Goal: Obtain resource: Download file/media

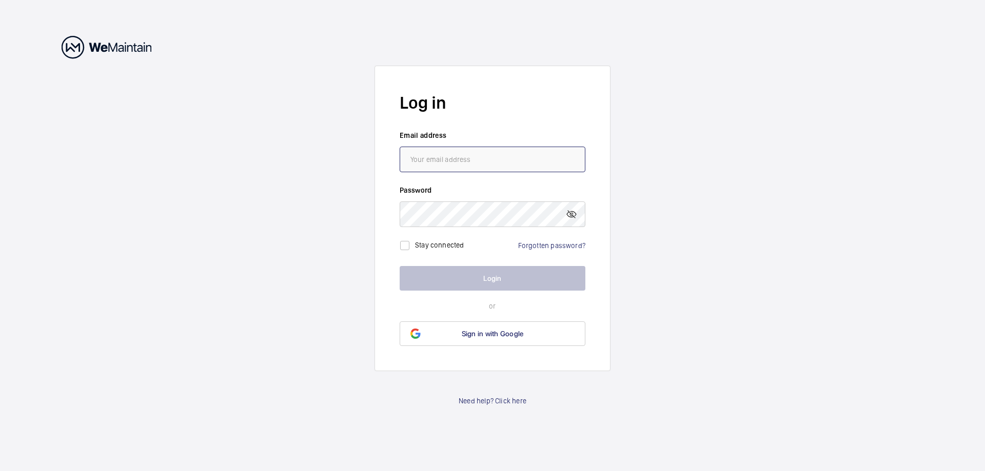
type input "[EMAIL_ADDRESS][DOMAIN_NAME]"
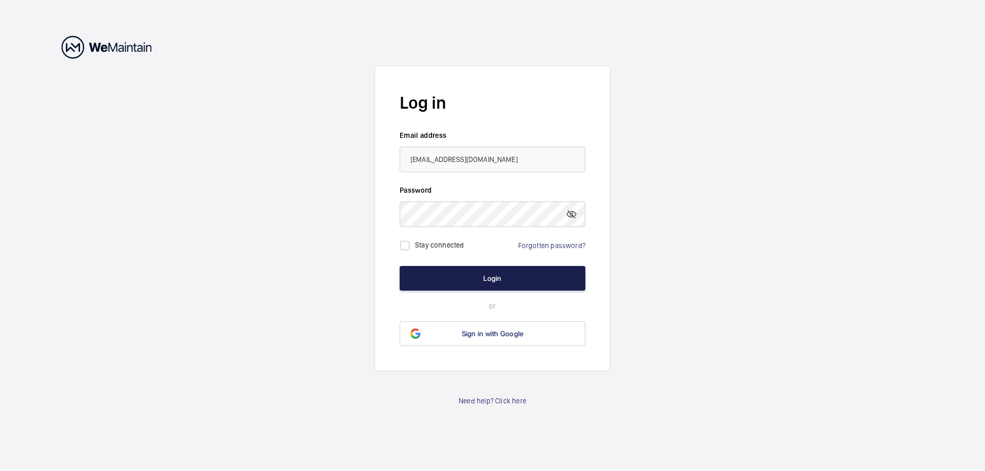
click at [459, 284] on button "Login" at bounding box center [492, 278] width 186 height 25
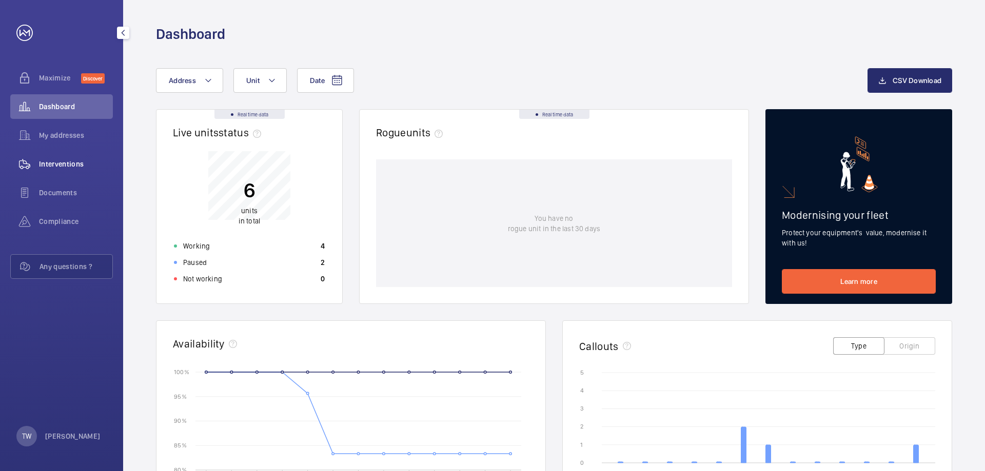
click at [61, 164] on span "Interventions" at bounding box center [76, 164] width 74 height 10
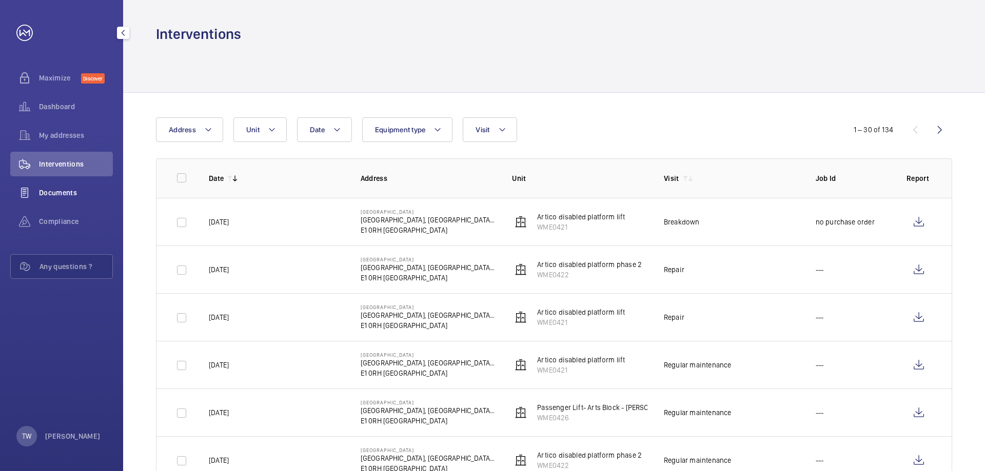
click at [49, 194] on span "Documents" at bounding box center [76, 193] width 74 height 10
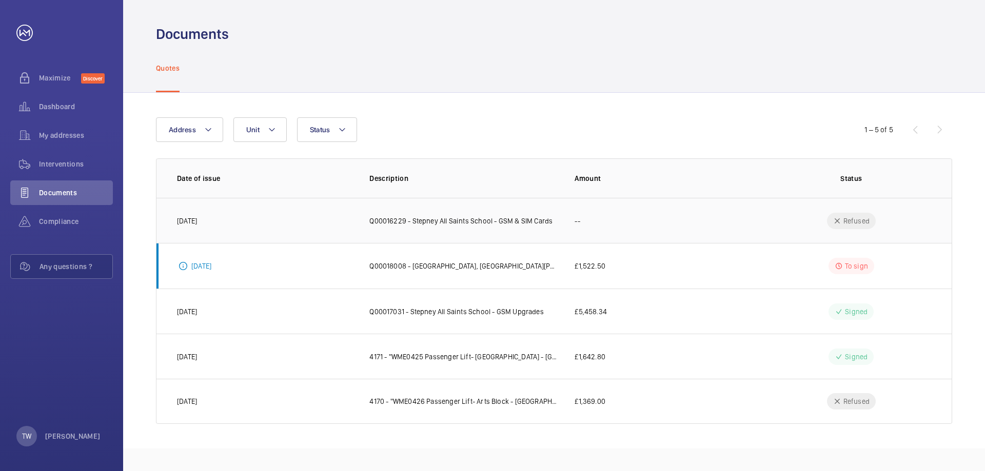
click at [445, 222] on p "Q00016229 - Stepney All Saints School - GSM & SIM Cards" at bounding box center [460, 221] width 183 height 10
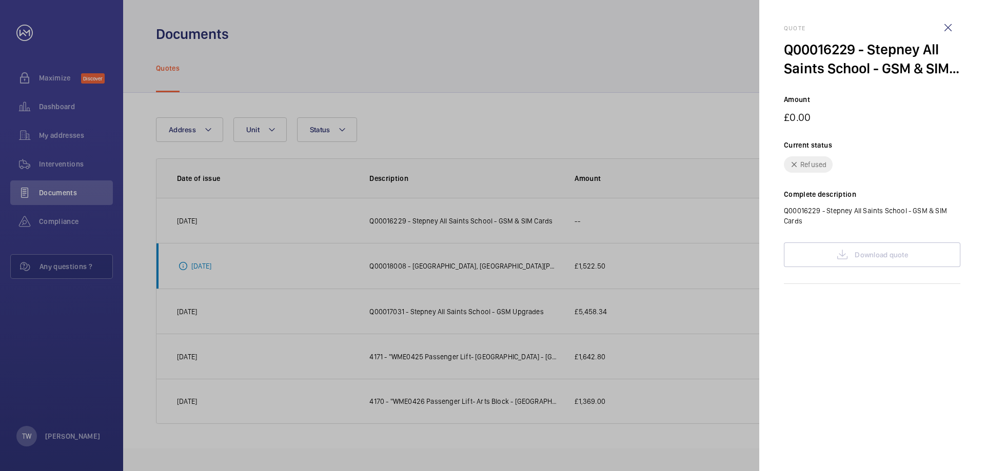
click at [835, 340] on div "Quote Q00016229 - Stepney All Saints School - GSM & SIM Cards Amount £0.00 Curr…" at bounding box center [872, 235] width 176 height 471
click at [375, 257] on div at bounding box center [492, 235] width 985 height 471
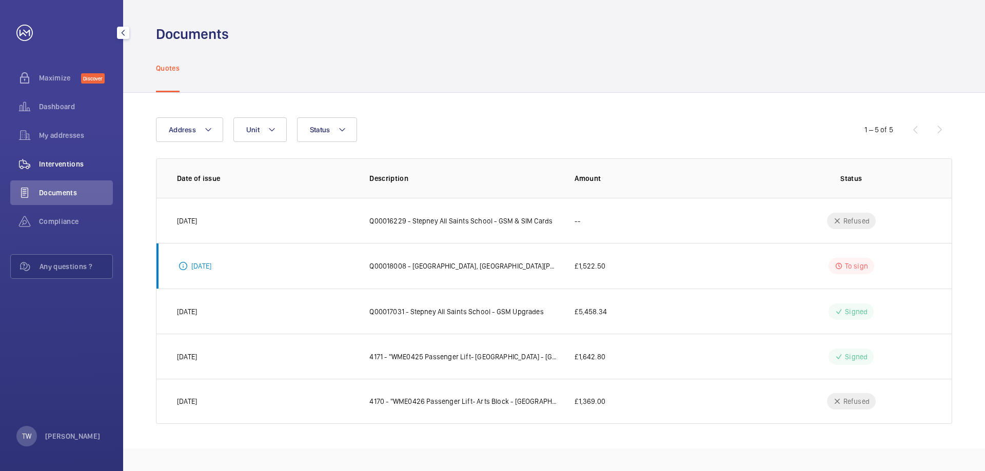
click at [49, 162] on span "Interventions" at bounding box center [76, 164] width 74 height 10
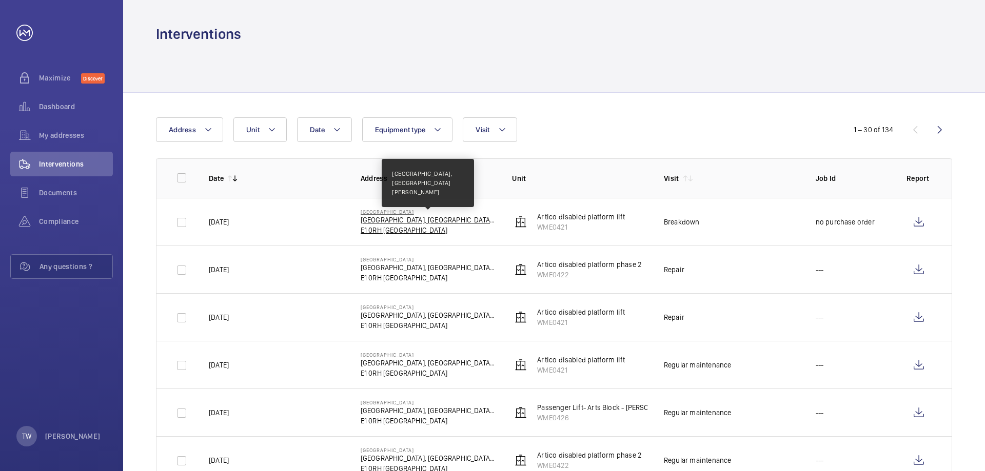
click at [409, 220] on p "[GEOGRAPHIC_DATA], [GEOGRAPHIC_DATA][PERSON_NAME]" at bounding box center [428, 220] width 135 height 10
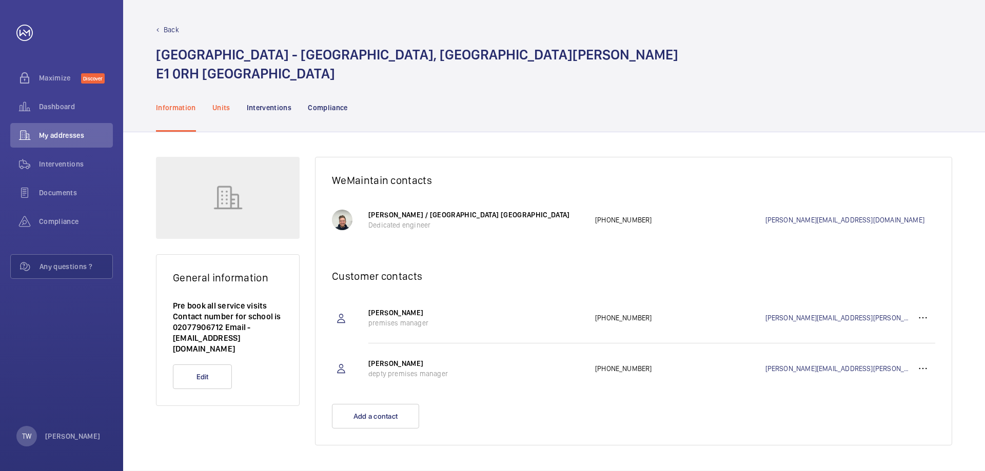
click at [225, 108] on p "Units" at bounding box center [221, 108] width 18 height 10
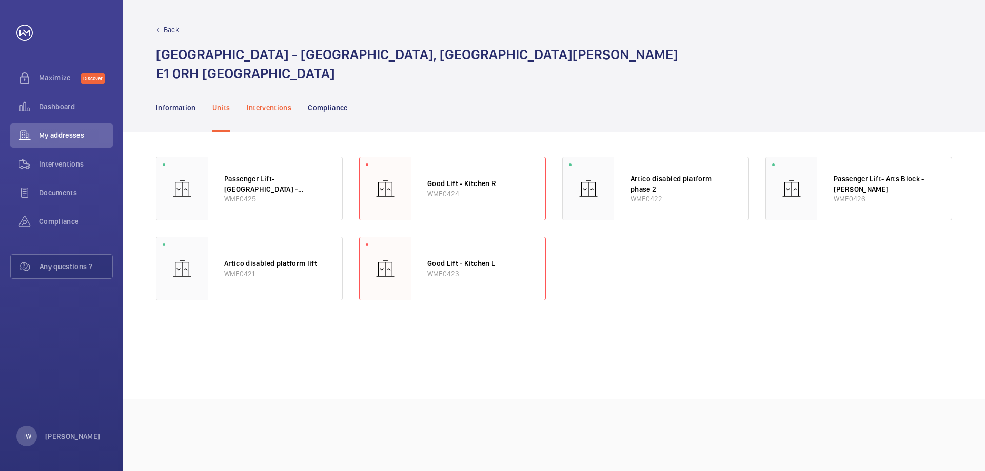
click at [273, 101] on div "Interventions" at bounding box center [269, 107] width 45 height 49
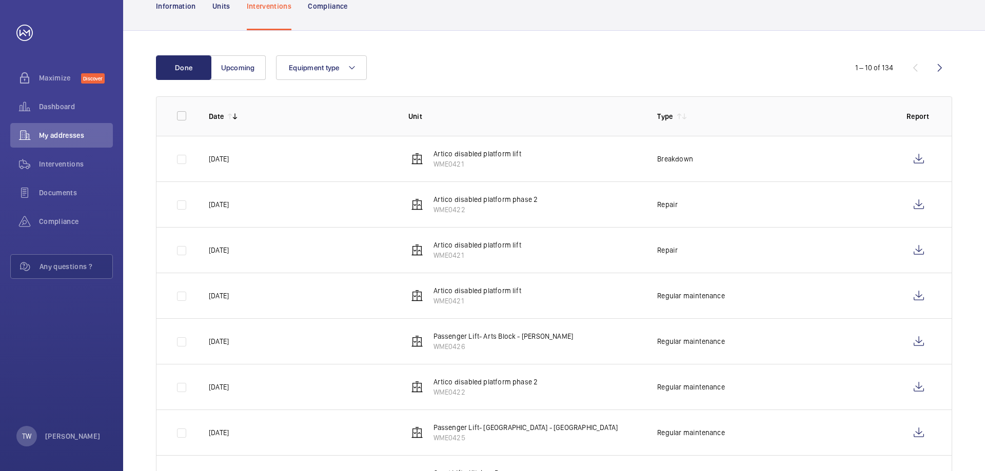
scroll to position [103, 0]
click at [450, 204] on p "WME0422" at bounding box center [485, 209] width 105 height 10
click at [479, 196] on p "Artico disabled platform phase 2" at bounding box center [485, 198] width 105 height 10
click at [915, 207] on wm-front-icon-button at bounding box center [918, 203] width 25 height 25
click at [463, 249] on p "WME0421" at bounding box center [477, 254] width 88 height 10
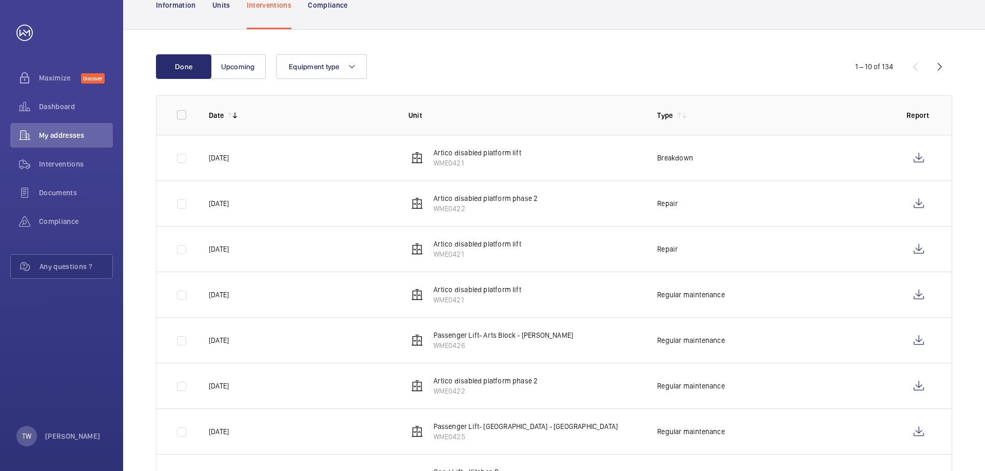
click at [452, 244] on p "Artico disabled platform lift" at bounding box center [477, 244] width 88 height 10
click at [916, 247] on wm-front-icon-button at bounding box center [918, 249] width 25 height 25
click at [451, 289] on p "Artico disabled platform lift" at bounding box center [477, 290] width 88 height 10
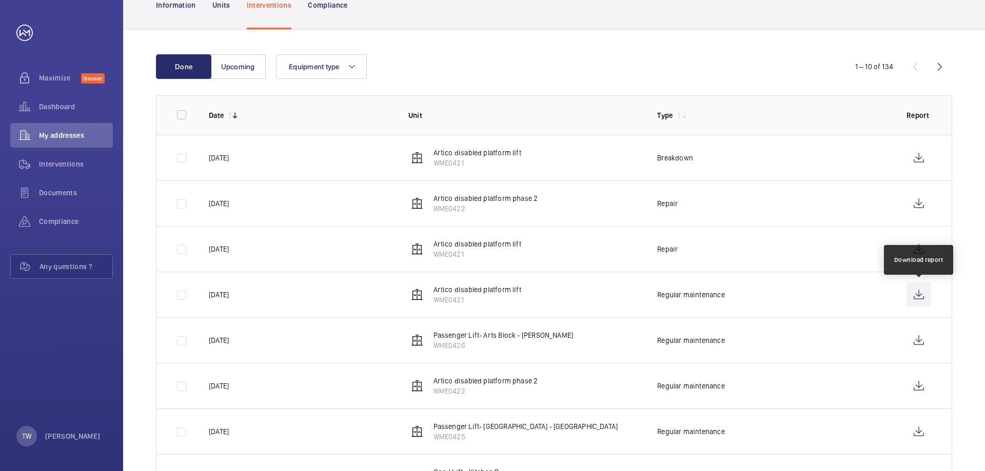
click at [921, 291] on wm-front-icon-button at bounding box center [918, 295] width 25 height 25
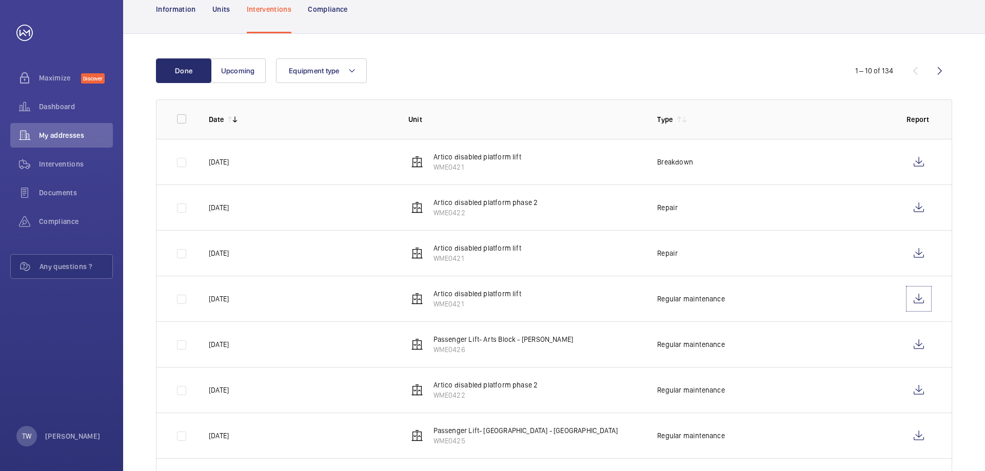
scroll to position [94, 0]
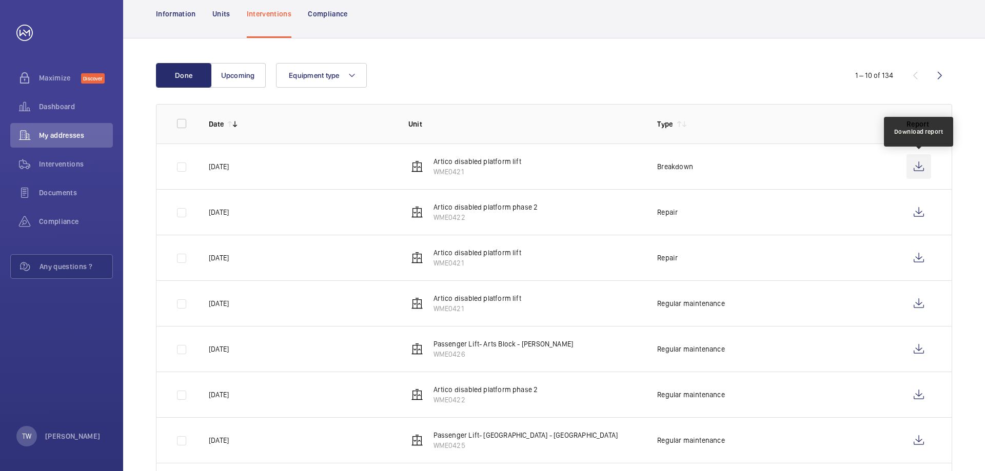
click at [917, 166] on wm-front-icon-button at bounding box center [918, 166] width 25 height 25
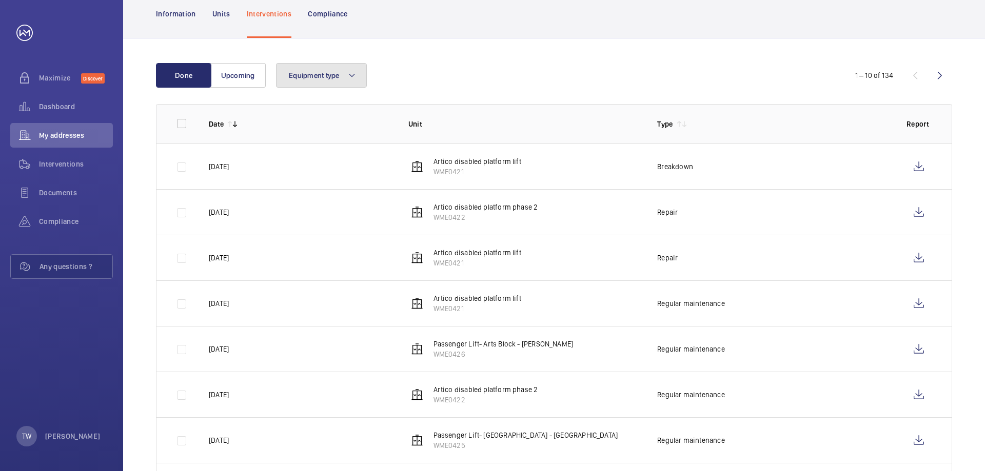
click at [321, 81] on button "Equipment type" at bounding box center [321, 75] width 91 height 25
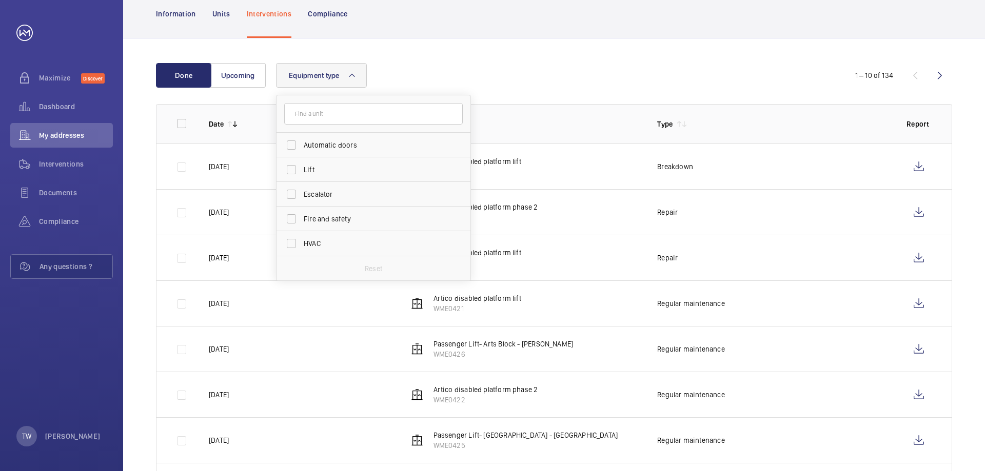
click at [376, 274] on div "Reset" at bounding box center [373, 268] width 194 height 25
click at [566, 69] on div "Equipment type Automatic doors Lift Escalator Fire and safety HVAC Reset" at bounding box center [552, 75] width 553 height 25
